Goal: Information Seeking & Learning: Check status

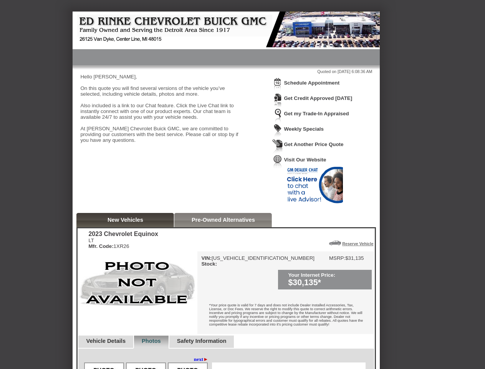
click at [278, 90] on img at bounding box center [277, 85] width 11 height 14
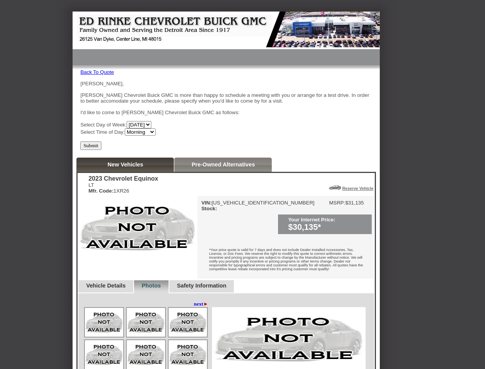
click at [316, 83] on div "[PERSON_NAME], [PERSON_NAME] Chevrolet Buick GMC is more than happy to schedule…" at bounding box center [226, 108] width 292 height 55
click at [125, 221] on img at bounding box center [138, 227] width 120 height 63
click at [223, 221] on div "VIN: [US_VEHICLE_IDENTIFICATION_NUMBER] Stock: MSRP: $31,135 Your Internet Pric…" at bounding box center [285, 237] width 177 height 83
click at [330, 244] on div "*Your price quote is valid for 7 days and does not include Dealer Installed Acc…" at bounding box center [285, 260] width 177 height 36
click at [355, 244] on div "*Your price quote is valid for 7 days and does not include Dealer Installed Acc…" at bounding box center [285, 260] width 177 height 36
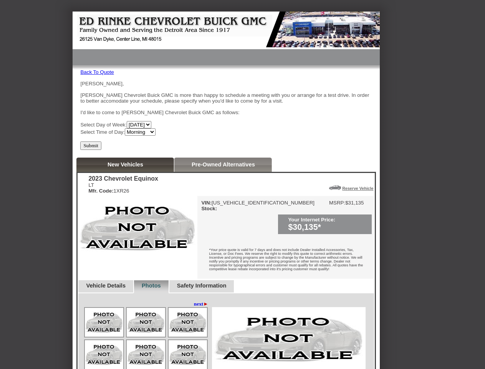
click at [109, 344] on div at bounding box center [147, 355] width 126 height 97
click at [160, 344] on div at bounding box center [147, 355] width 126 height 97
click at [217, 344] on img at bounding box center [289, 338] width 154 height 63
click at [198, 362] on img at bounding box center [188, 354] width 38 height 29
